Goal: Transaction & Acquisition: Purchase product/service

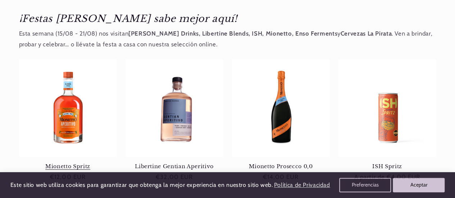
scroll to position [288, 0]
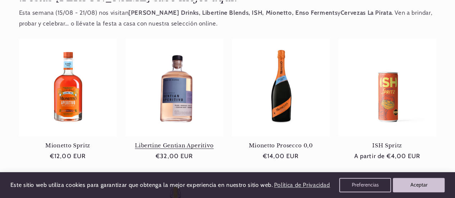
click at [171, 143] on link "Libertine Gentian Aperitivo" at bounding box center [175, 146] width 98 height 6
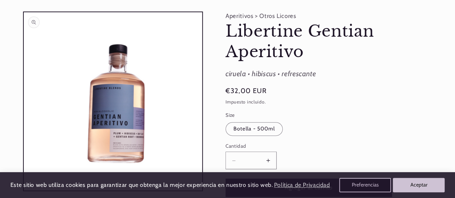
scroll to position [108, 0]
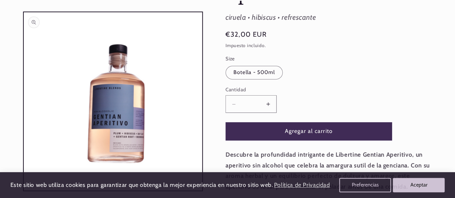
click at [24, 191] on button "Abrir elemento multimedia 1 en una ventana modal" at bounding box center [24, 191] width 0 height 0
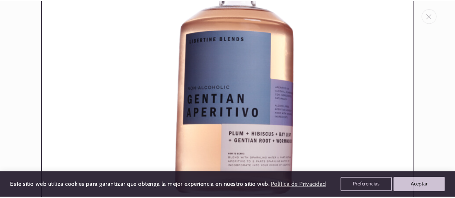
scroll to position [152, 0]
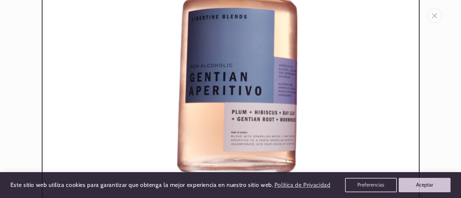
click at [436, 19] on button "Cerrar" at bounding box center [434, 15] width 15 height 15
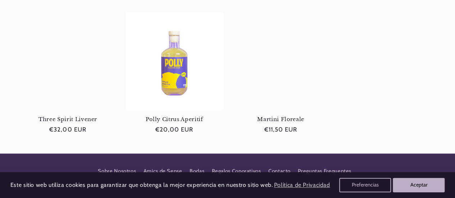
scroll to position [432, 0]
